Goal: Information Seeking & Learning: Learn about a topic

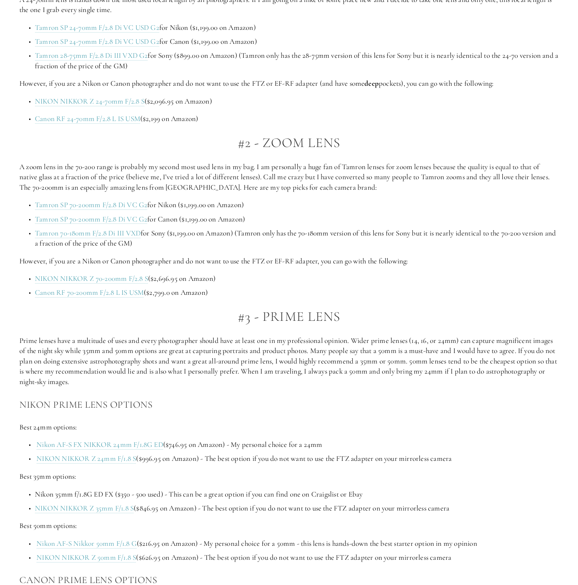
scroll to position [582, 0]
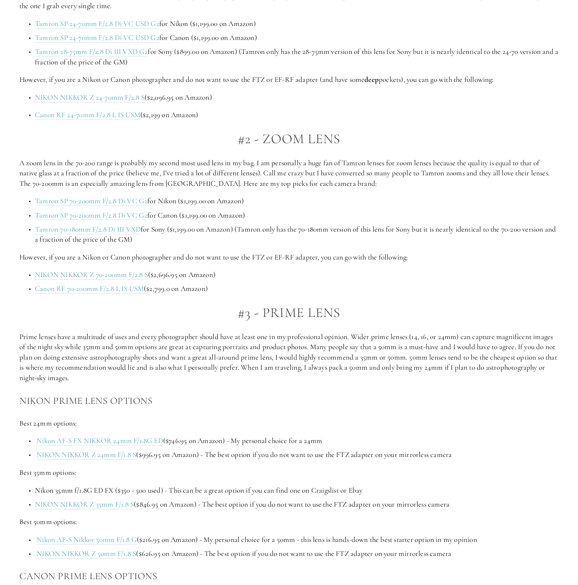
drag, startPoint x: 45, startPoint y: 164, endPoint x: 180, endPoint y: 193, distance: 137.8
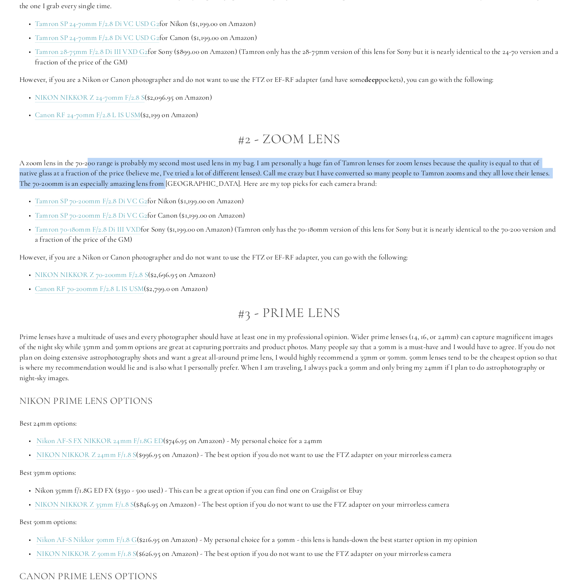
drag, startPoint x: 167, startPoint y: 184, endPoint x: 88, endPoint y: 164, distance: 81.2
click at [88, 164] on p "A zoom lens in the 70-200 range is probably my second most used lens in my bag.…" at bounding box center [288, 173] width 539 height 31
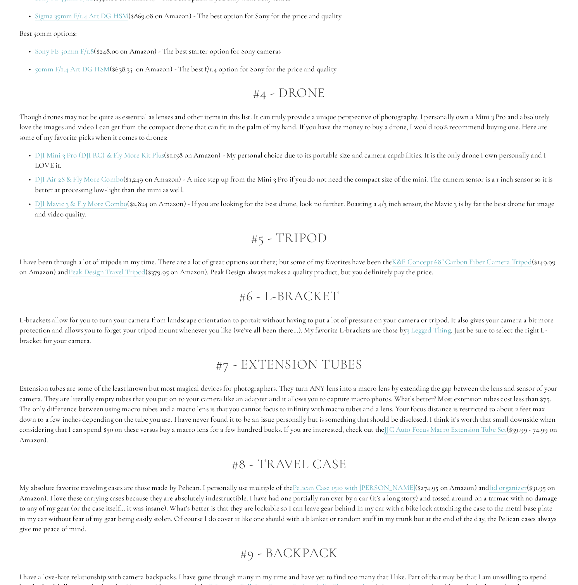
scroll to position [1428, 0]
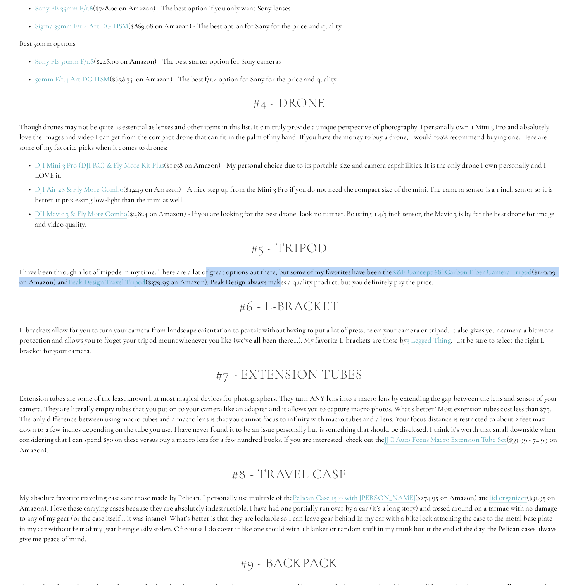
drag, startPoint x: 286, startPoint y: 295, endPoint x: 205, endPoint y: 281, distance: 82.9
click at [205, 281] on p "I have been through a lot of tripods in my time. There are a lot of great optio…" at bounding box center [288, 277] width 539 height 21
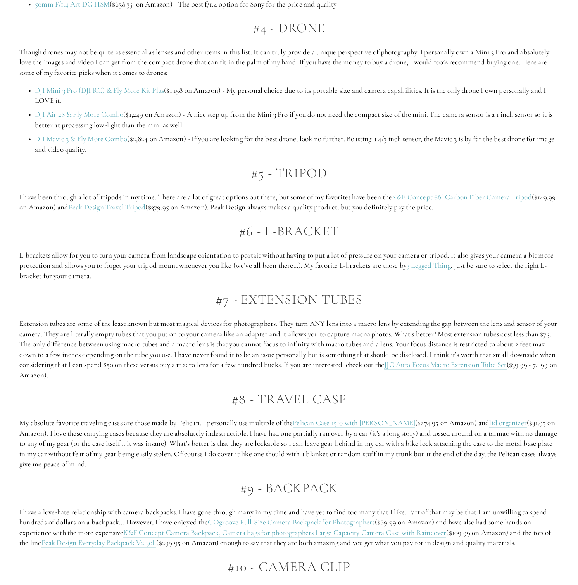
scroll to position [1505, 0]
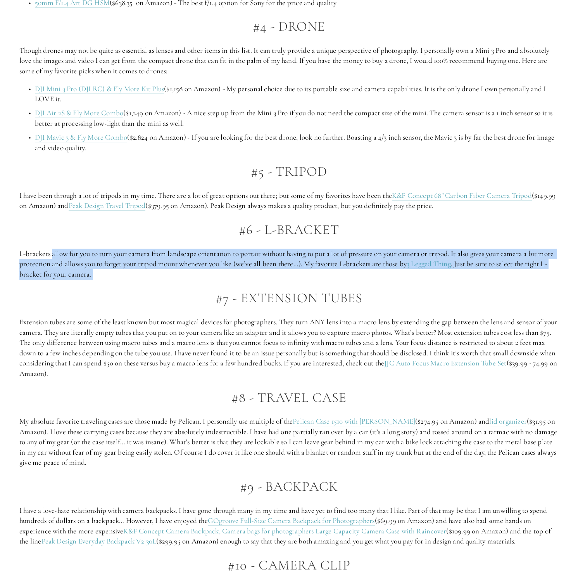
drag, startPoint x: 53, startPoint y: 266, endPoint x: 101, endPoint y: 295, distance: 56.1
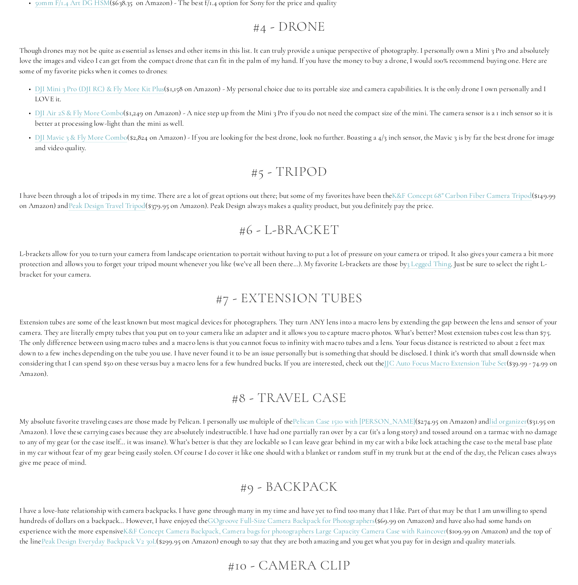
drag, startPoint x: 71, startPoint y: 330, endPoint x: 151, endPoint y: 393, distance: 102.6
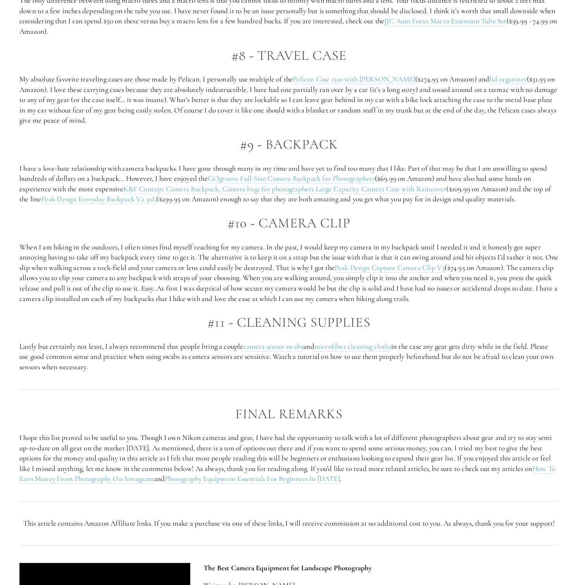
scroll to position [1848, 0]
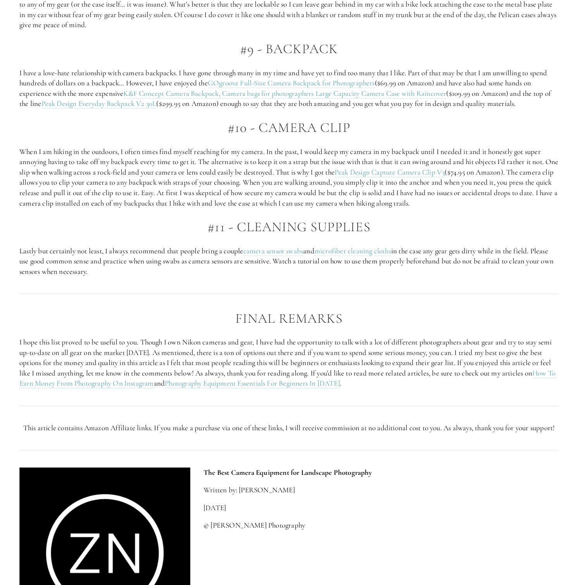
scroll to position [1999, 0]
